Goal: Information Seeking & Learning: Check status

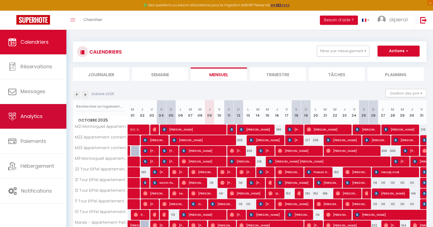
click at [28, 112] on link "Analytics" at bounding box center [33, 116] width 66 height 25
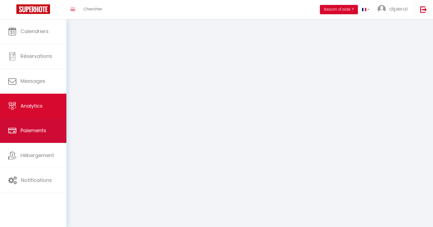
select select "2025"
select select "10"
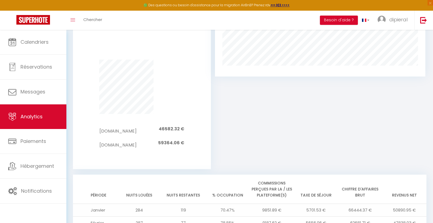
scroll to position [457, 0]
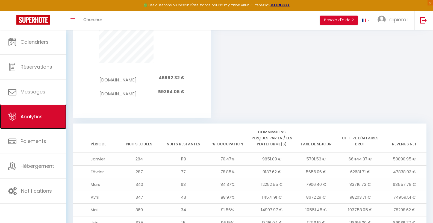
click at [46, 117] on link "Analytics" at bounding box center [33, 116] width 66 height 25
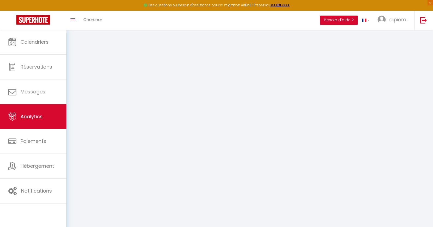
select select "2025"
select select "10"
